Goal: Check status

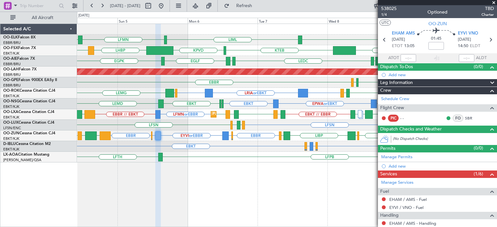
click at [491, 2] on span at bounding box center [493, 3] width 6 height 6
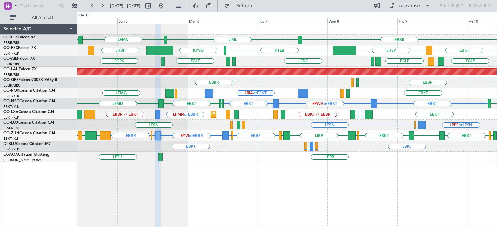
type input "0"
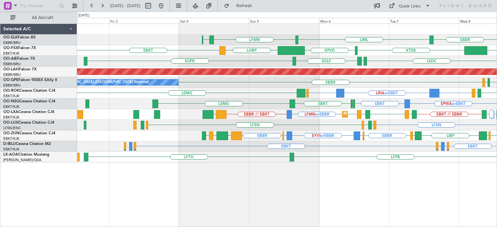
click at [258, 91] on div "LIML LFMN [GEOGRAPHIC_DATA] [GEOGRAPHIC_DATA] KPVD LHBP EBKT KTEB LHBP EBKT [GE…" at bounding box center [287, 93] width 420 height 139
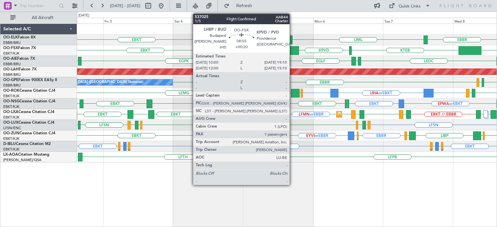
click at [292, 48] on div at bounding box center [285, 50] width 27 height 9
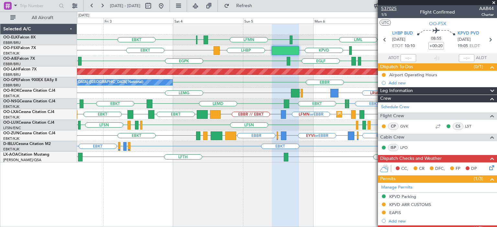
click at [387, 8] on span "537025" at bounding box center [389, 8] width 16 height 7
